Goal: Connect with others: Establish contact or relationships with other users

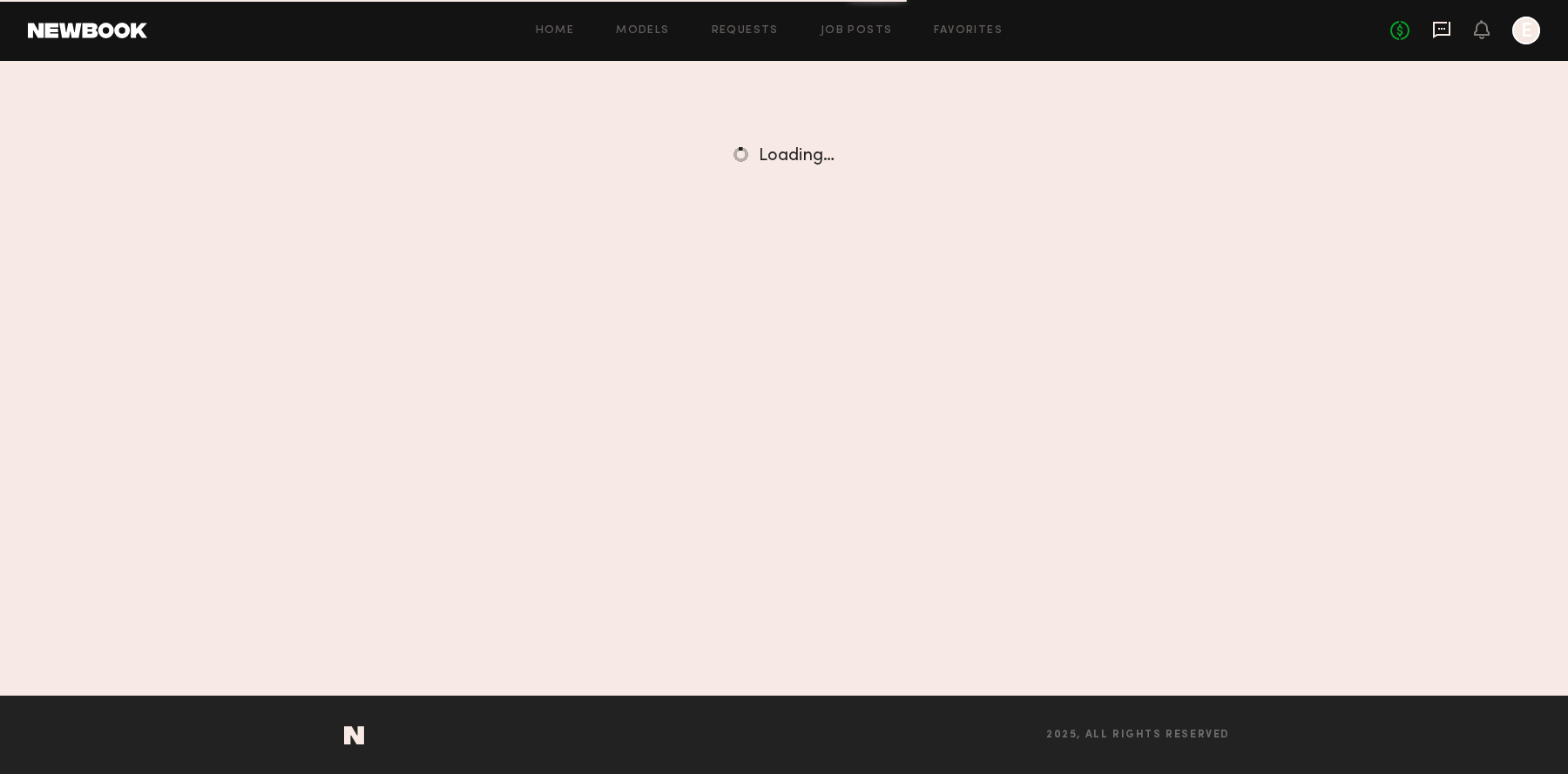
click at [1439, 25] on icon at bounding box center [1441, 30] width 19 height 19
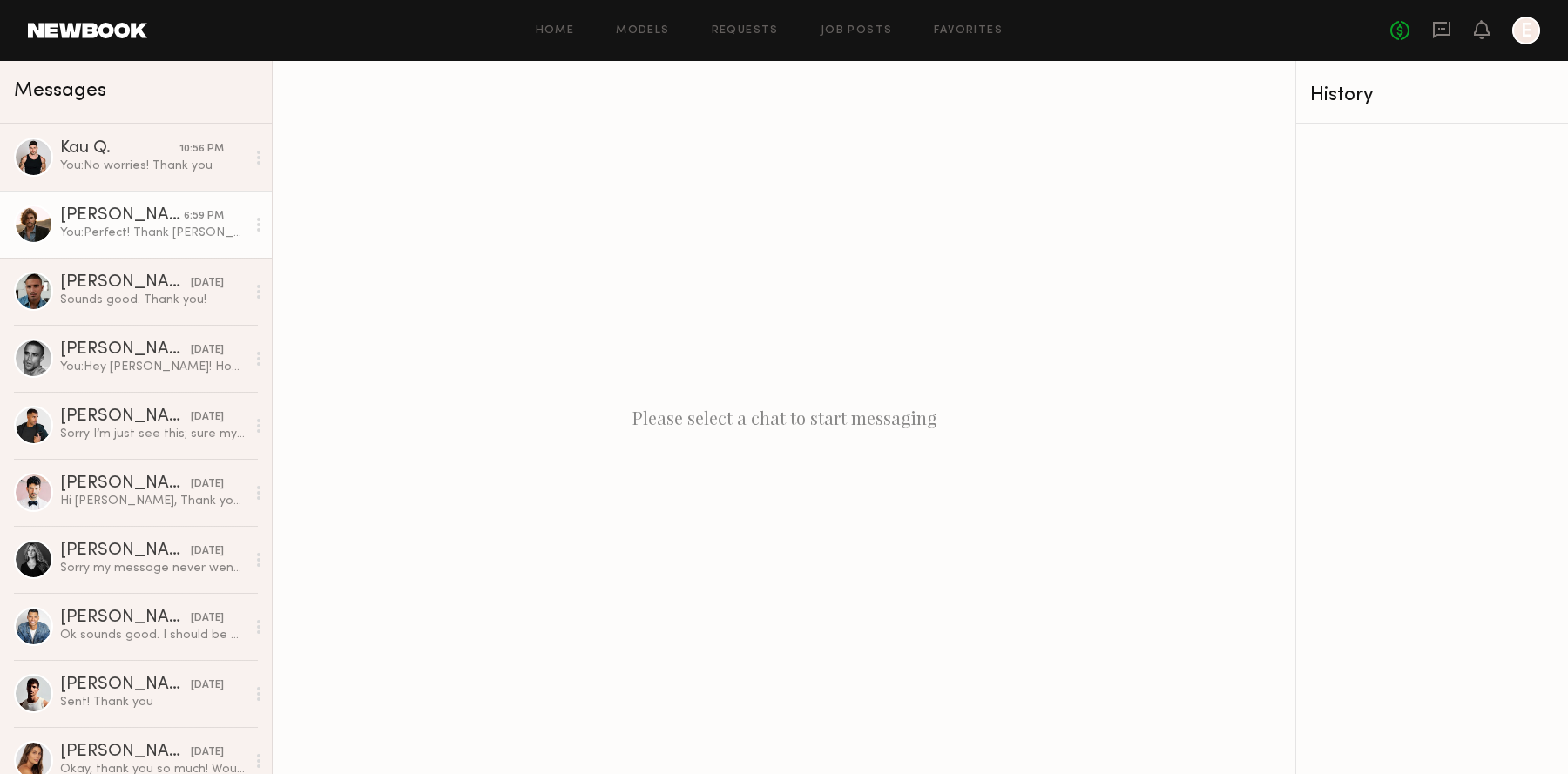
click at [88, 232] on div "You: Perfect! Thank [PERSON_NAME]" at bounding box center [153, 232] width 185 height 16
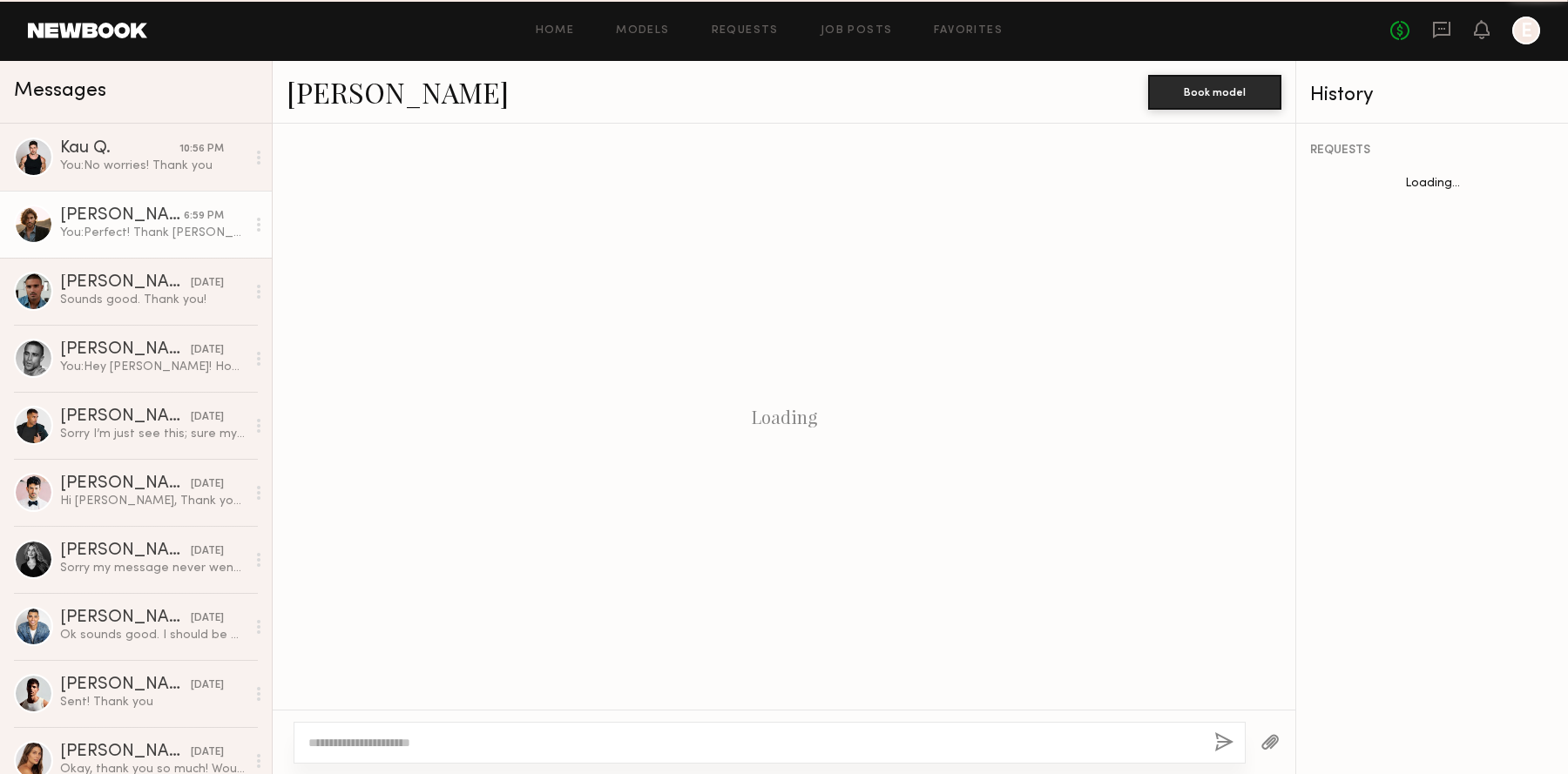
scroll to position [693, 0]
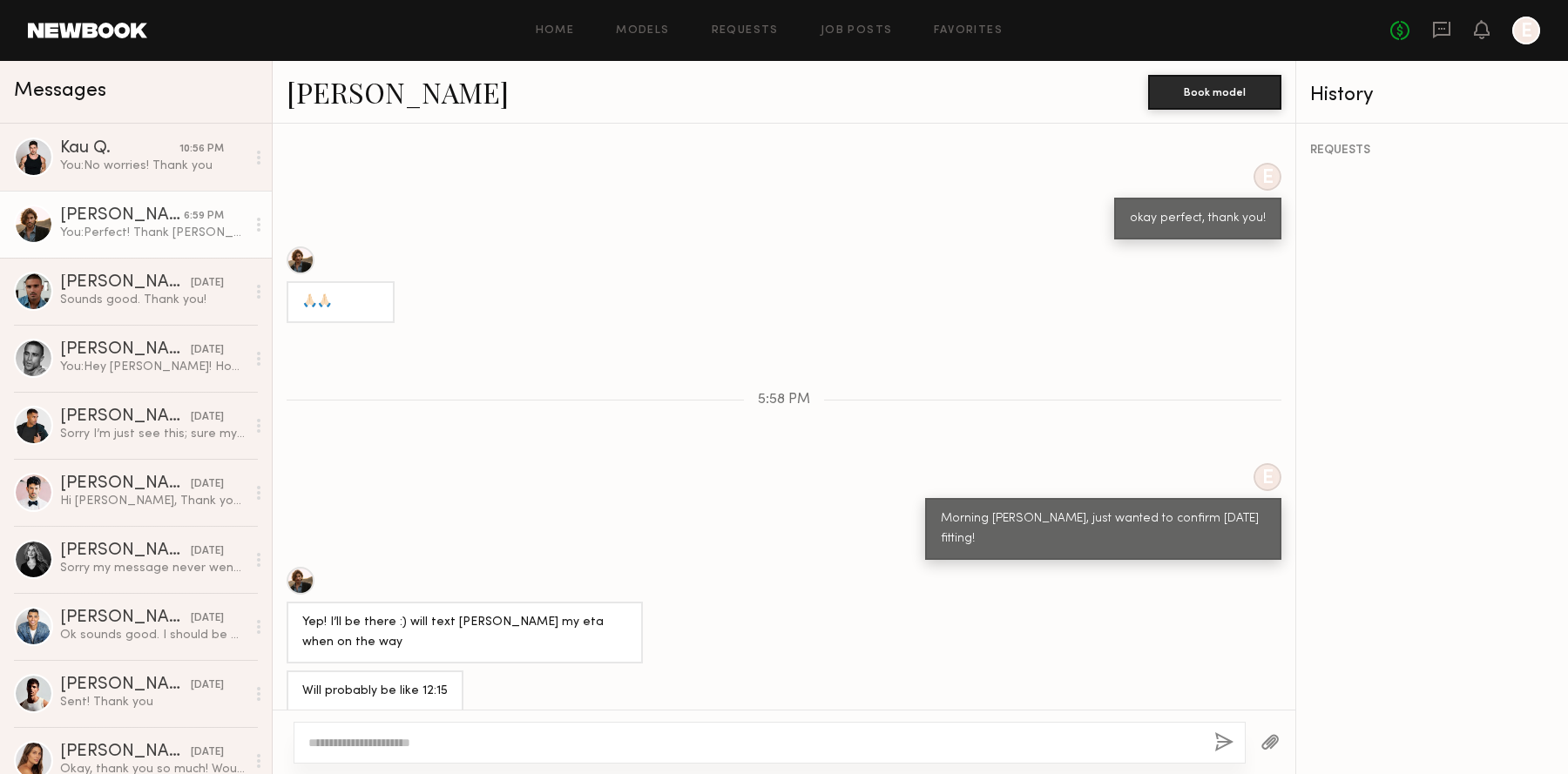
click at [325, 89] on link "[PERSON_NAME]" at bounding box center [397, 91] width 222 height 37
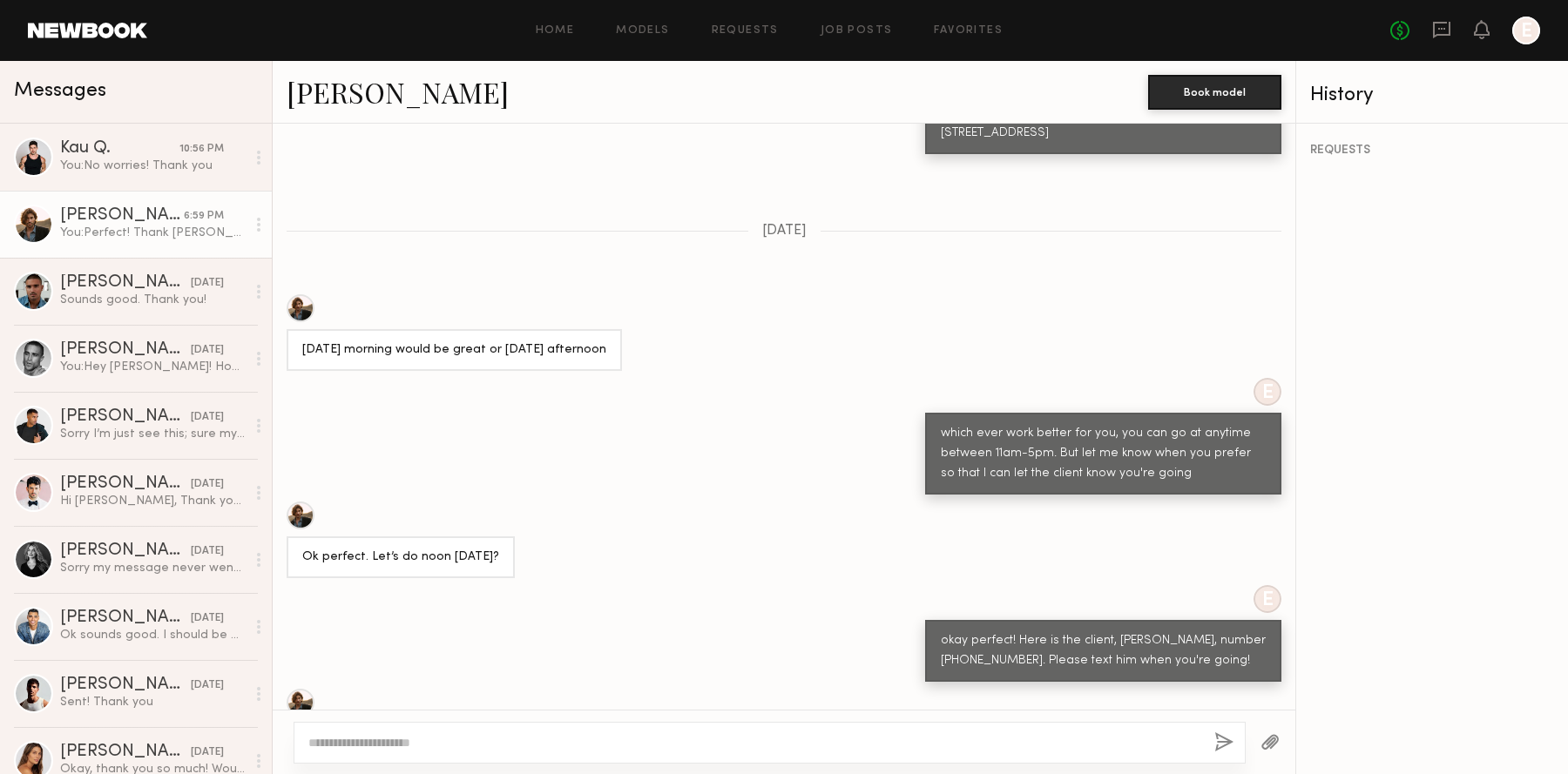
scroll to position [2042, 0]
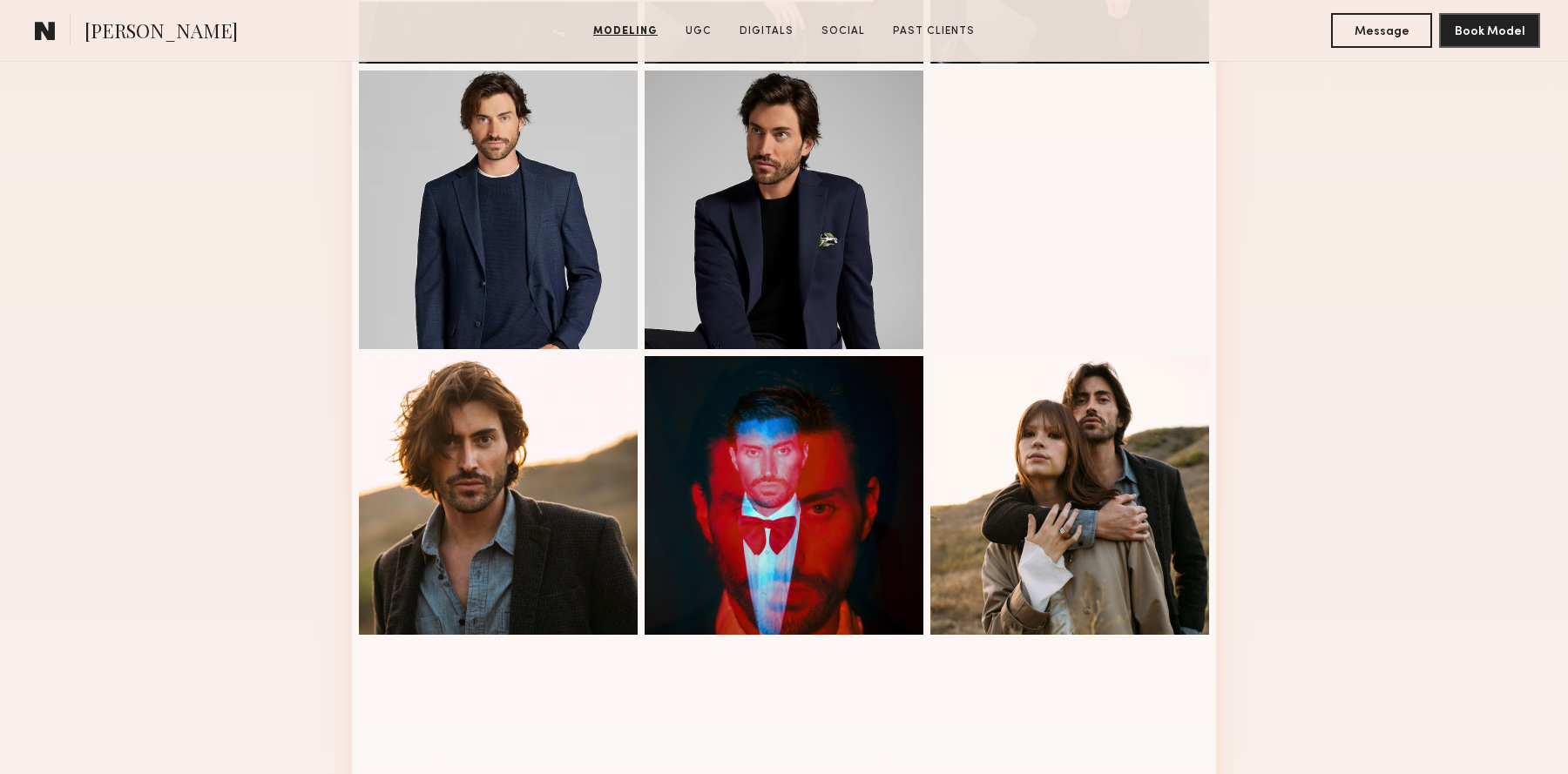
scroll to position [605, 0]
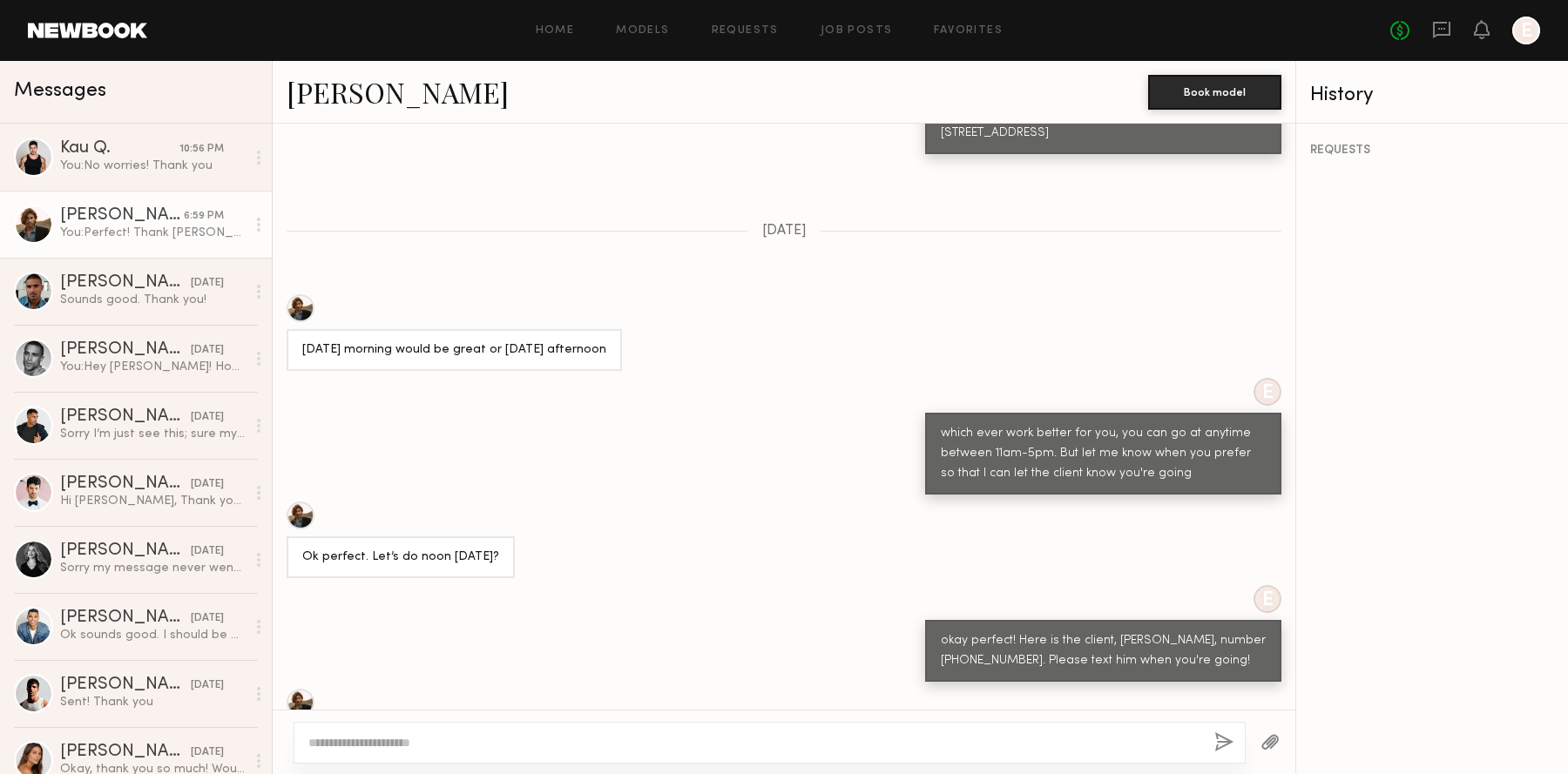
scroll to position [2042, 0]
